Goal: Check status: Check status

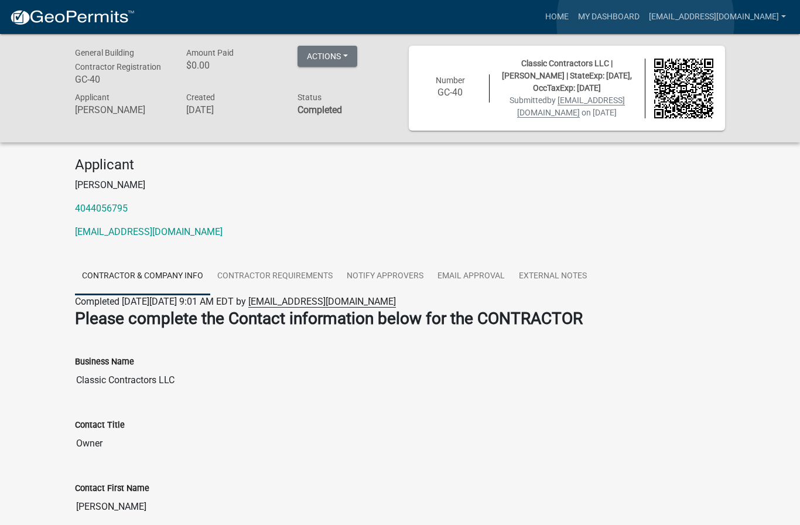
click at [644, 22] on link "My Dashboard" at bounding box center [608, 17] width 71 height 22
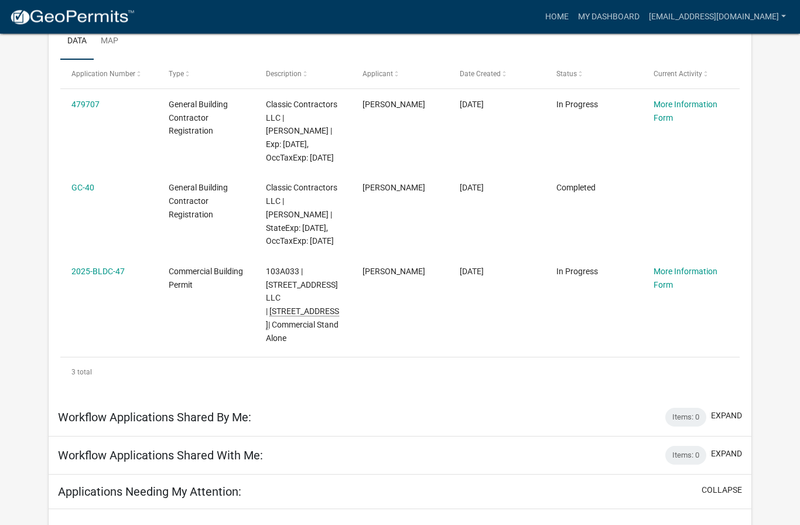
scroll to position [203, 0]
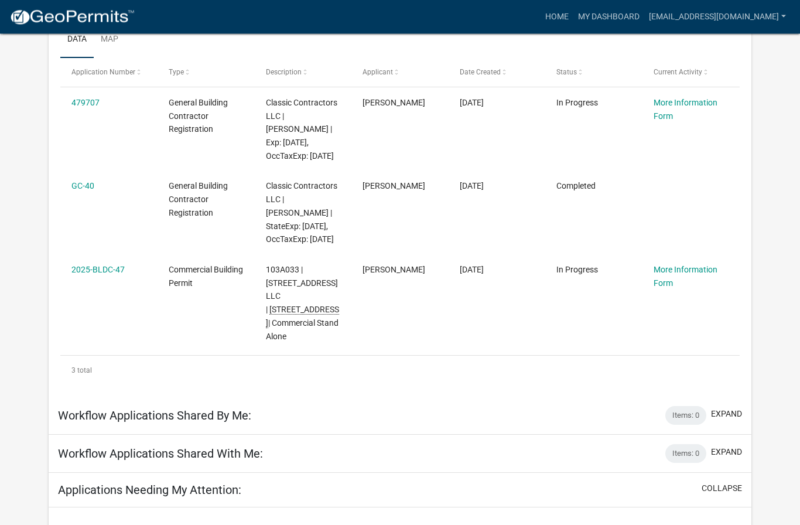
click at [98, 272] on link "2025-BLDC-47" at bounding box center [97, 269] width 53 height 9
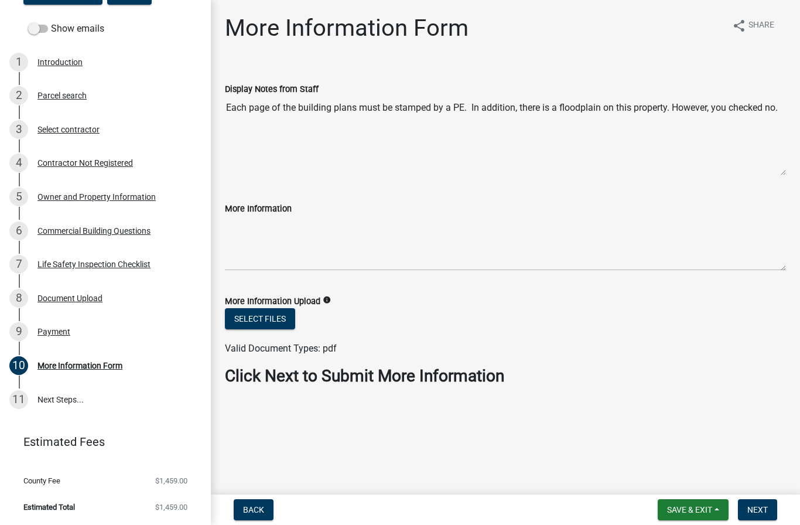
scroll to position [153, 0]
click at [75, 229] on div "Commercial Building Questions" at bounding box center [93, 231] width 113 height 8
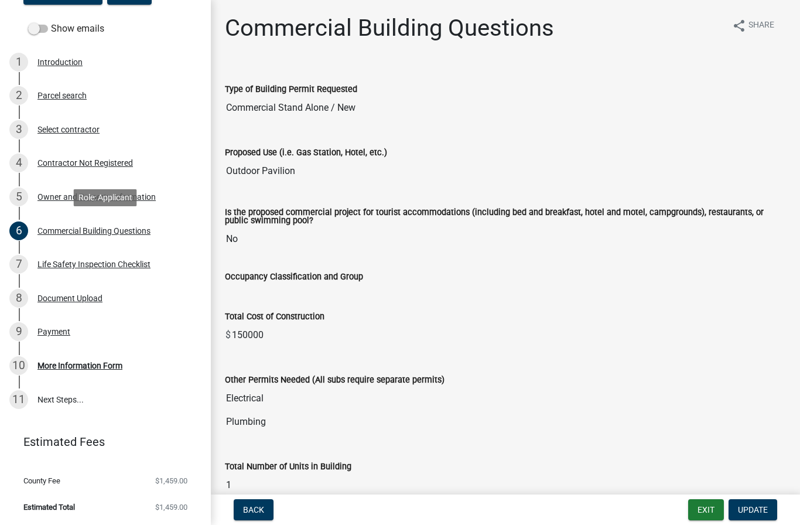
scroll to position [0, 0]
click at [88, 366] on div "More Information Form" at bounding box center [79, 365] width 85 height 8
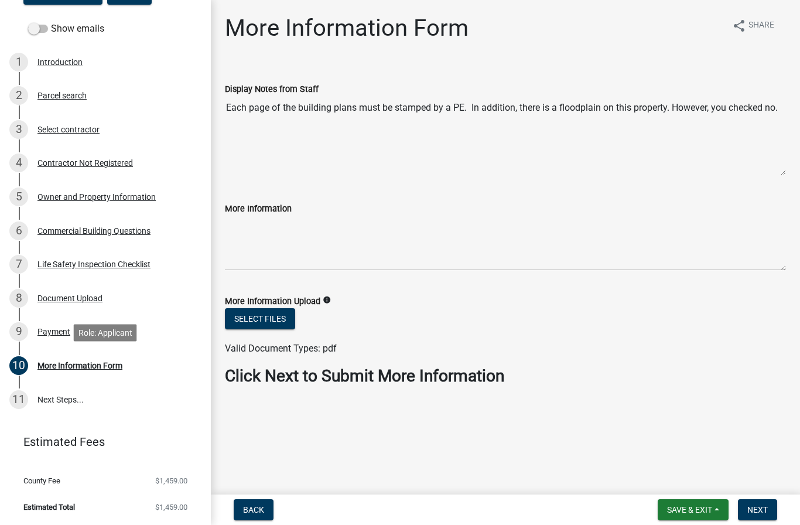
click at [729, 146] on textarea "Each page of the building plans must be stamped by a PE. In addition, there is …" at bounding box center [505, 136] width 561 height 80
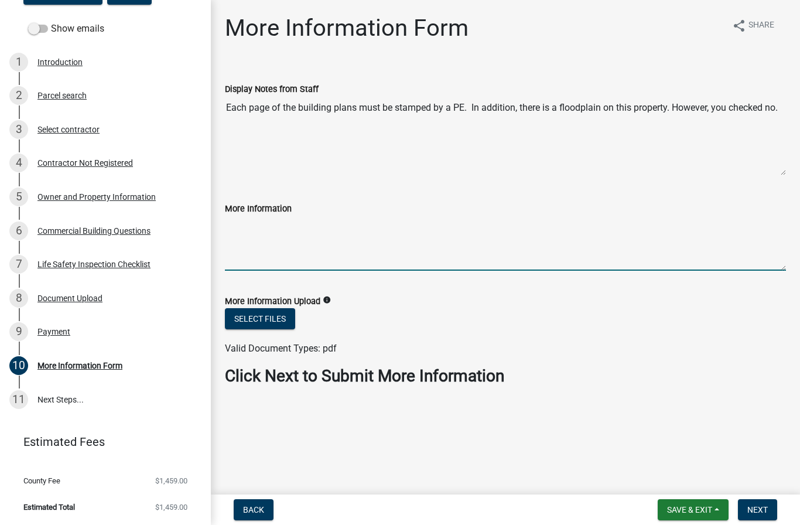
click at [492, 237] on textarea "More Information" at bounding box center [505, 242] width 561 height 55
click at [87, 233] on div "Commercial Building Questions" at bounding box center [93, 231] width 113 height 8
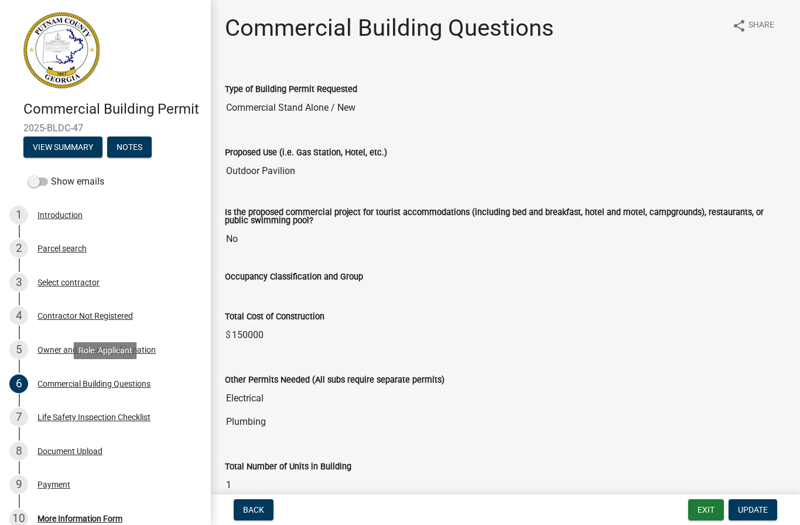
click at [71, 142] on button "View Summary" at bounding box center [62, 146] width 79 height 21
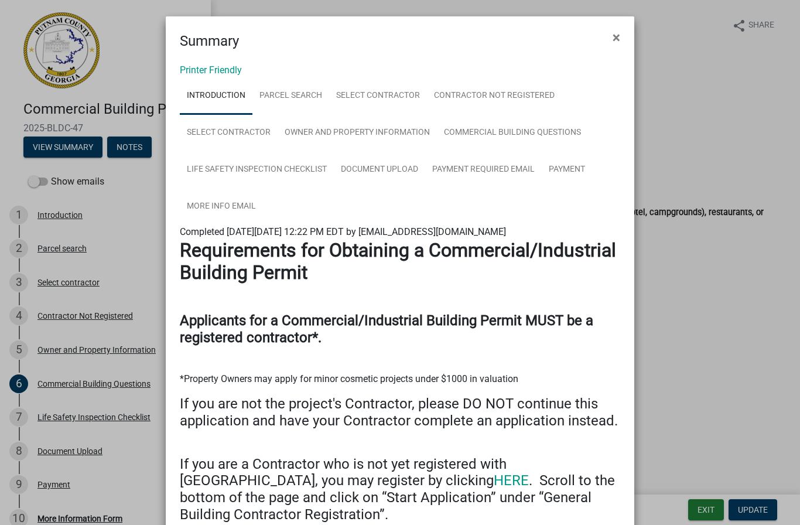
click at [611, 42] on button "×" at bounding box center [616, 37] width 26 height 33
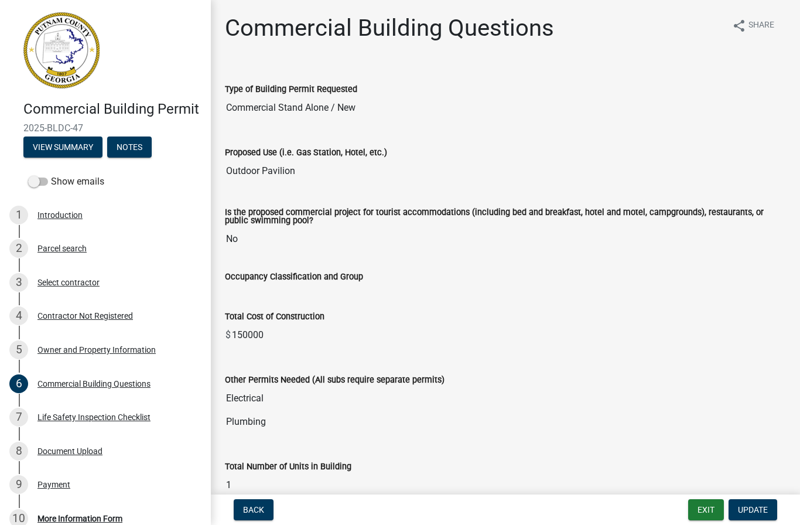
click at [68, 186] on label "Show emails" at bounding box center [66, 181] width 76 height 14
click at [51, 174] on input "Show emails" at bounding box center [51, 174] width 0 height 0
